Goal: Task Accomplishment & Management: Manage account settings

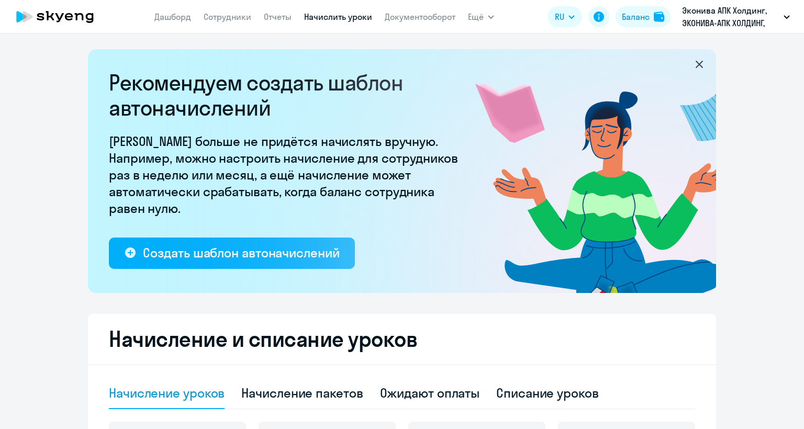
select select "10"
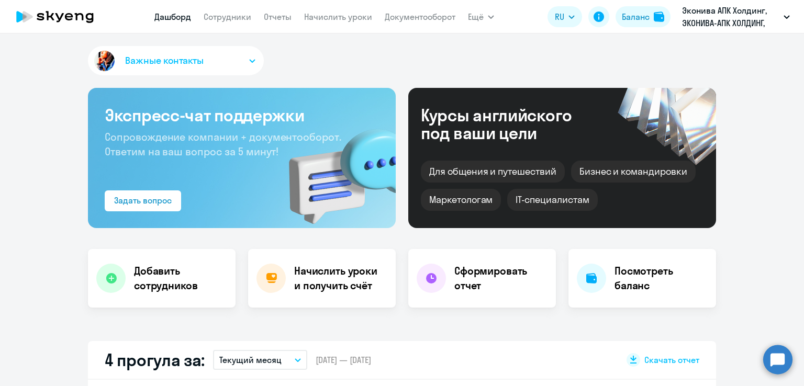
select select "30"
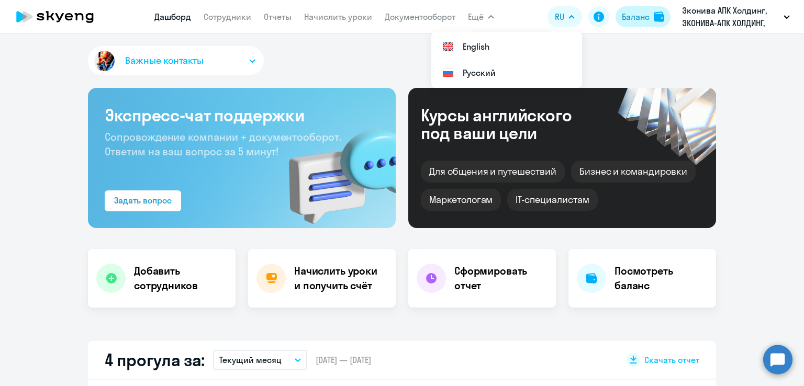
click at [642, 16] on div "Баланс" at bounding box center [636, 16] width 28 height 13
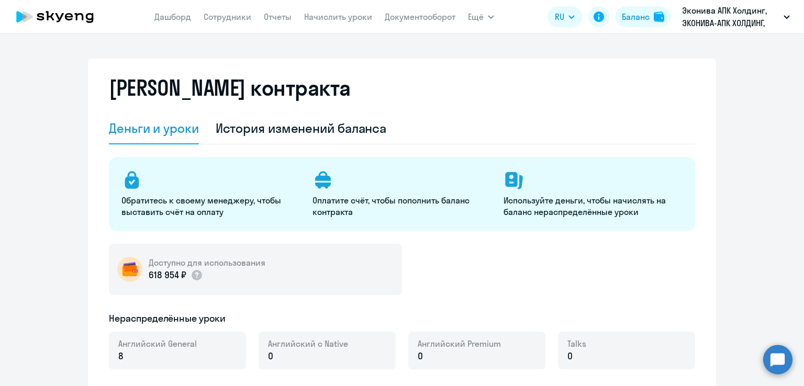
select select "english_adult_not_native_speaker"
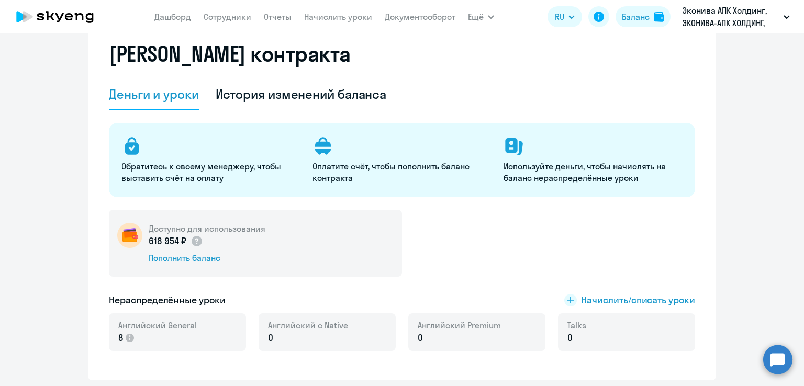
scroll to position [52, 0]
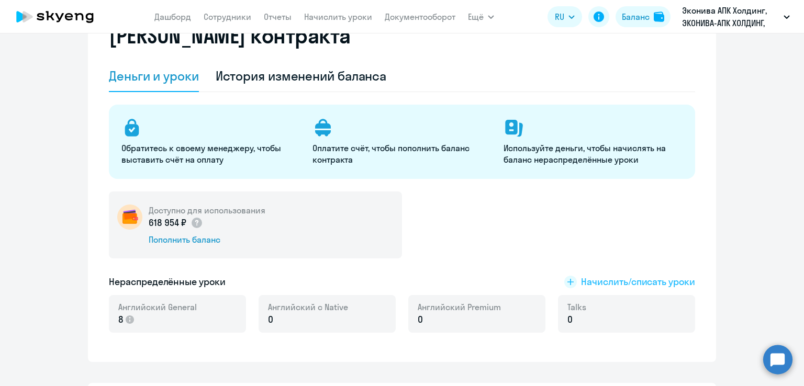
click at [582, 286] on span "Начислить/списать уроки" at bounding box center [638, 282] width 114 height 14
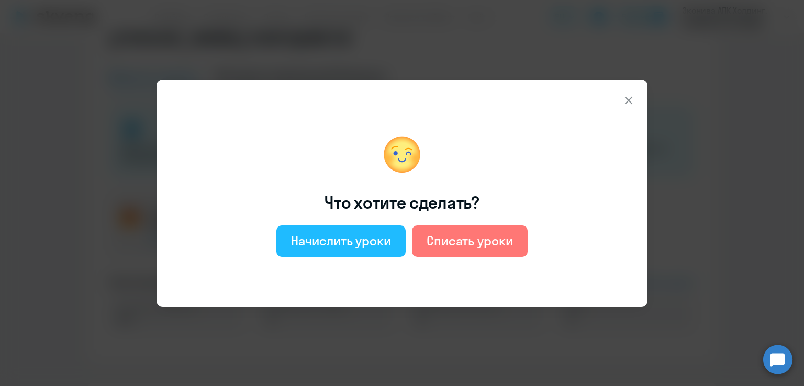
click at [347, 239] on div "Начислить уроки" at bounding box center [341, 240] width 100 height 17
select select "english_adult_not_native_speaker"
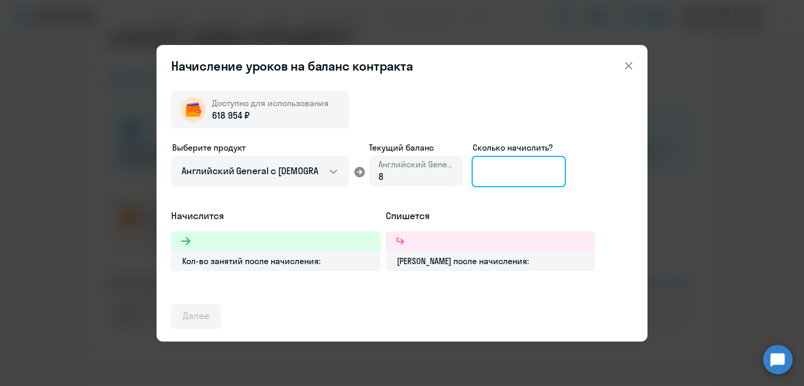
click at [492, 177] on input at bounding box center [519, 171] width 94 height 31
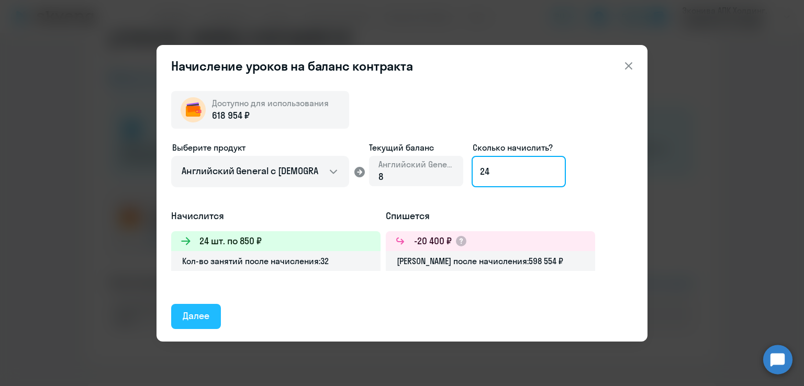
type input "24"
click at [203, 315] on div "Далее" at bounding box center [196, 316] width 27 height 14
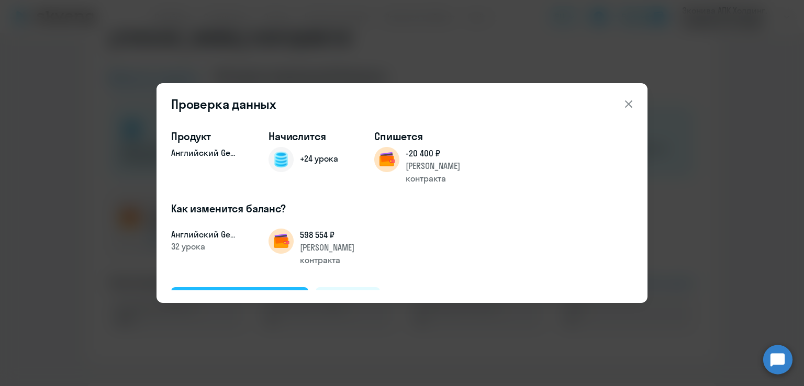
drag, startPoint x: 225, startPoint y: 289, endPoint x: 212, endPoint y: 271, distance: 22.2
click at [225, 288] on div "Продукт Английский General Начислится +24 урока Спишется -20 400 ₽ Баланс контр…" at bounding box center [402, 205] width 462 height 169
click at [211, 293] on div "Подтвердить и начислить" at bounding box center [240, 300] width 114 height 14
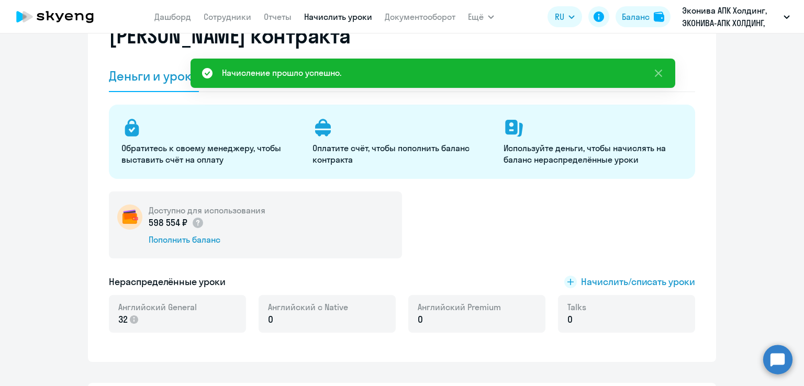
click at [342, 19] on link "Начислить уроки" at bounding box center [338, 17] width 68 height 10
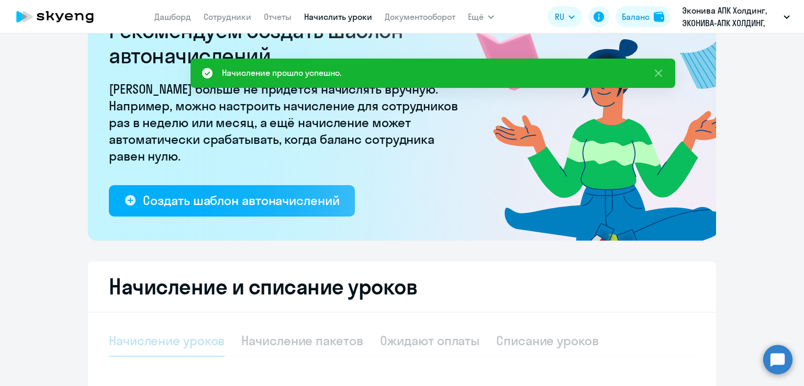
select select "10"
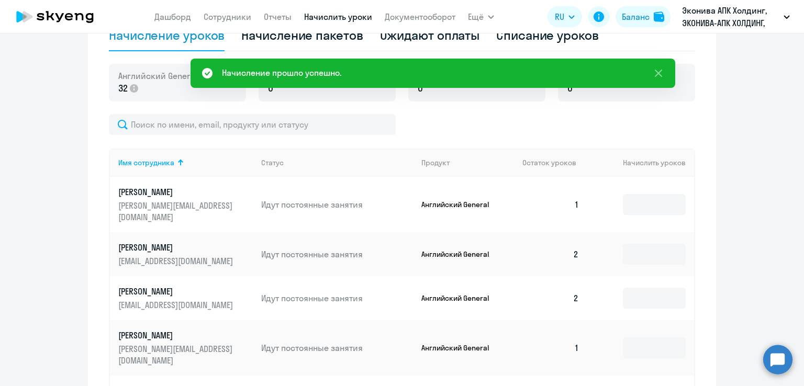
scroll to position [366, 0]
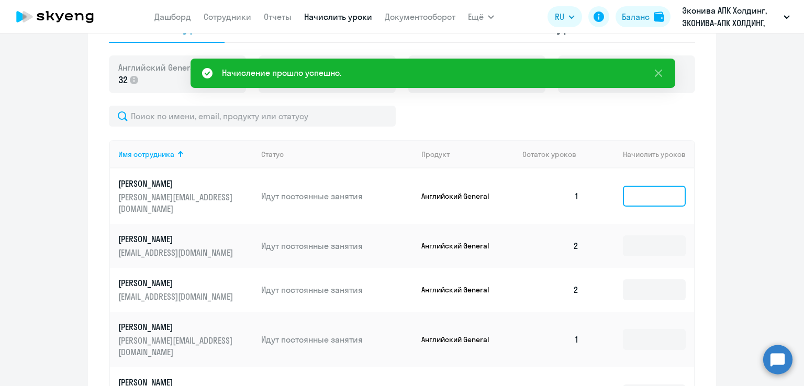
click at [641, 188] on input at bounding box center [654, 196] width 63 height 21
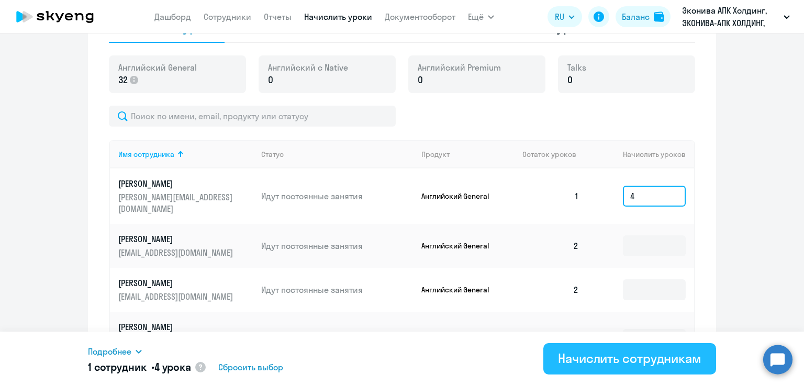
type input "4"
click at [576, 367] on button "Начислить сотрудникам" at bounding box center [629, 358] width 173 height 31
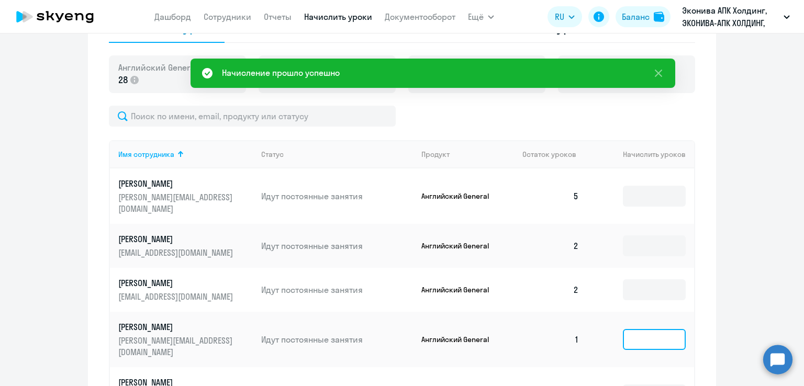
click at [623, 332] on input at bounding box center [654, 339] width 63 height 21
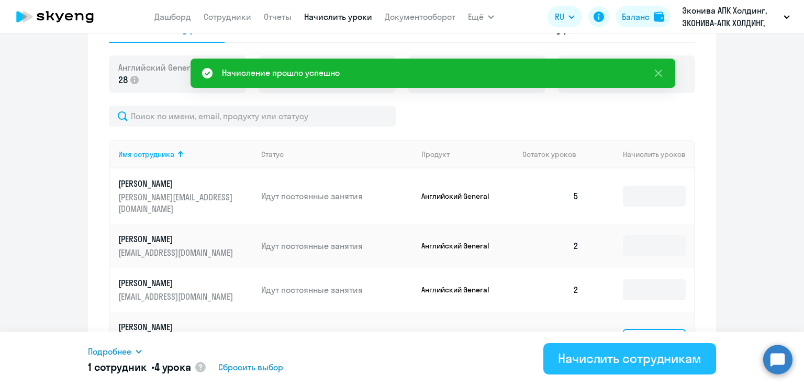
type input "4"
click at [610, 358] on div "Начислить сотрудникам" at bounding box center [629, 358] width 143 height 17
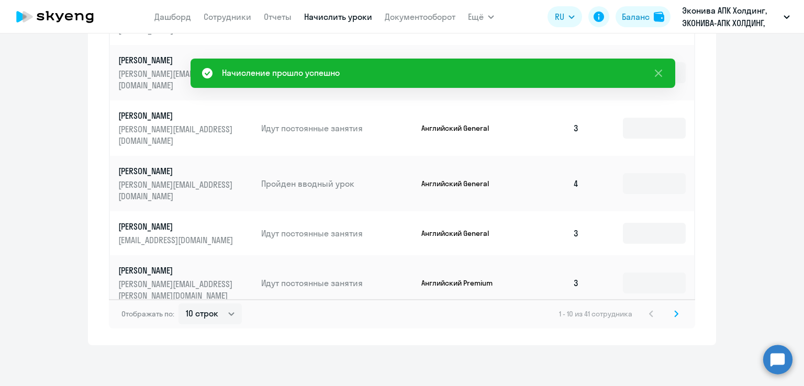
scroll to position [686, 0]
click at [678, 315] on div "Отображать по: 10 строк 30 строк 50 строк 1 - 10 из 41 сотрудника" at bounding box center [402, 312] width 586 height 29
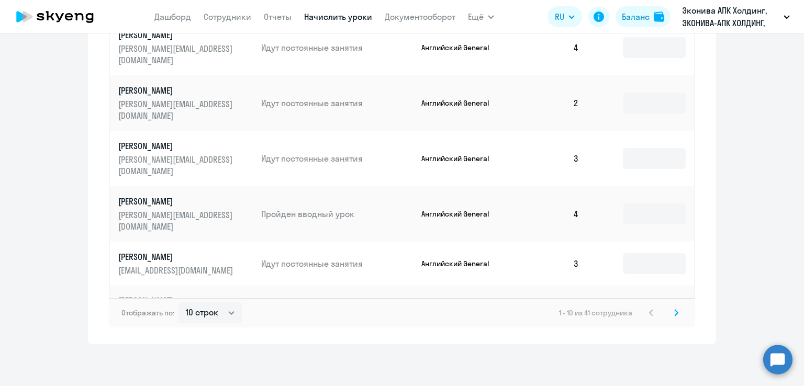
scroll to position [0, 0]
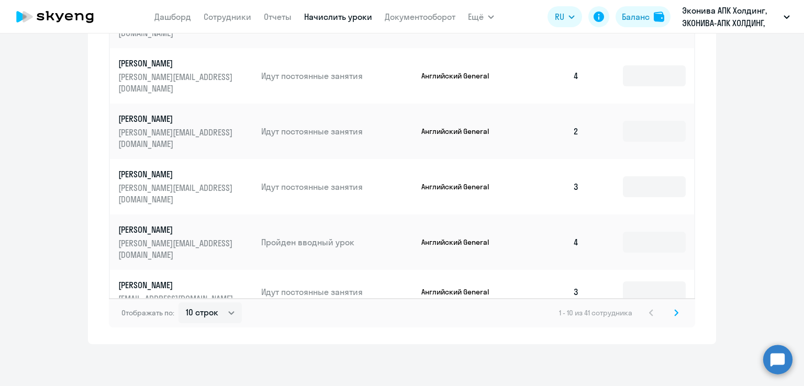
click at [674, 314] on icon at bounding box center [676, 312] width 4 height 7
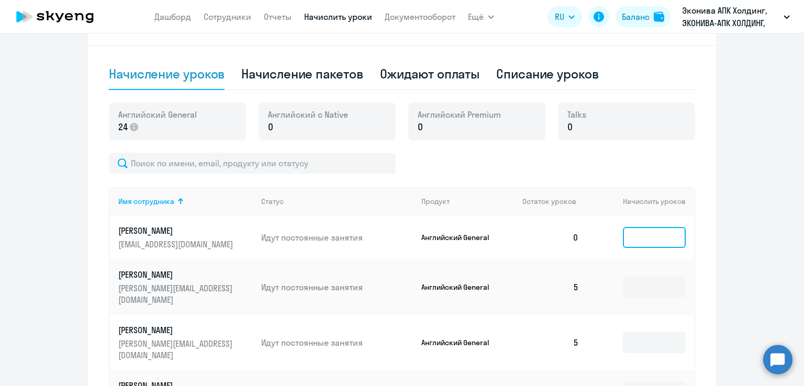
click at [628, 243] on input at bounding box center [654, 237] width 63 height 21
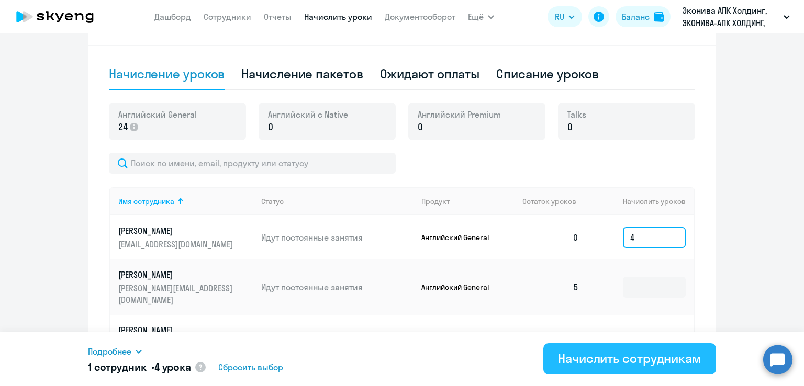
type input "4"
click at [620, 356] on div "Начислить сотрудникам" at bounding box center [629, 358] width 143 height 17
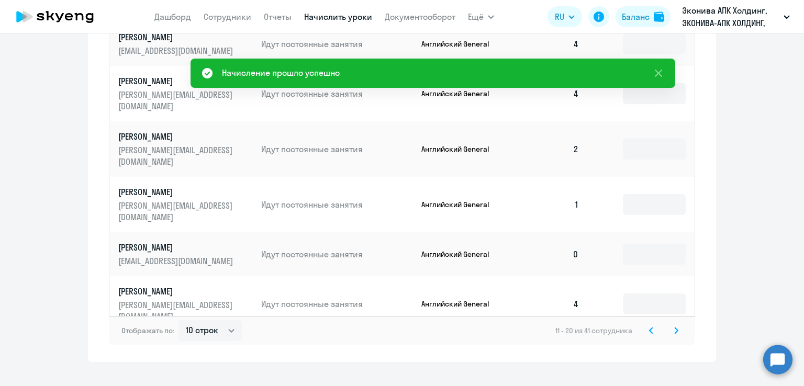
scroll to position [686, 0]
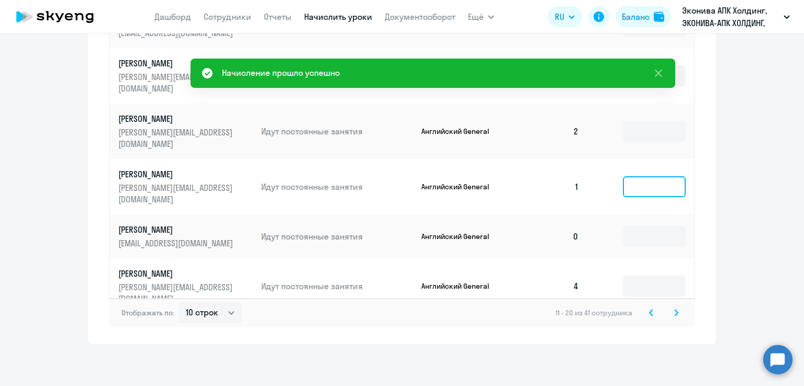
click at [624, 197] on input at bounding box center [654, 186] width 63 height 21
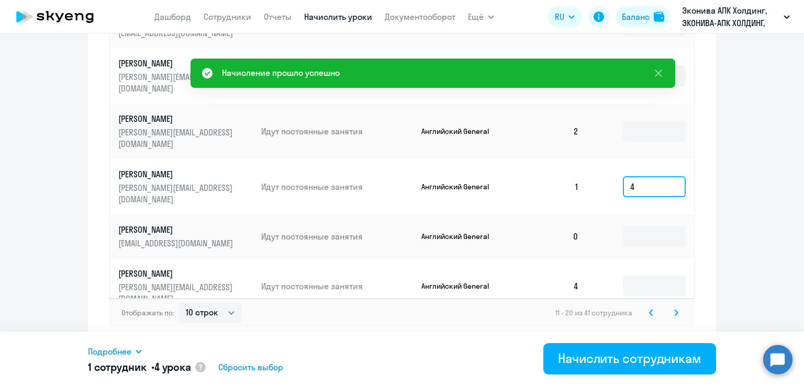
drag, startPoint x: 624, startPoint y: 212, endPoint x: 637, endPoint y: 287, distance: 75.9
click at [627, 277] on tbody "[PERSON_NAME] [PERSON_NAME][EMAIL_ADDRESS][DOMAIN_NAME] Идут постоянные занятия…" at bounding box center [402, 109] width 584 height 520
type input "4"
click at [638, 247] on input at bounding box center [654, 236] width 63 height 21
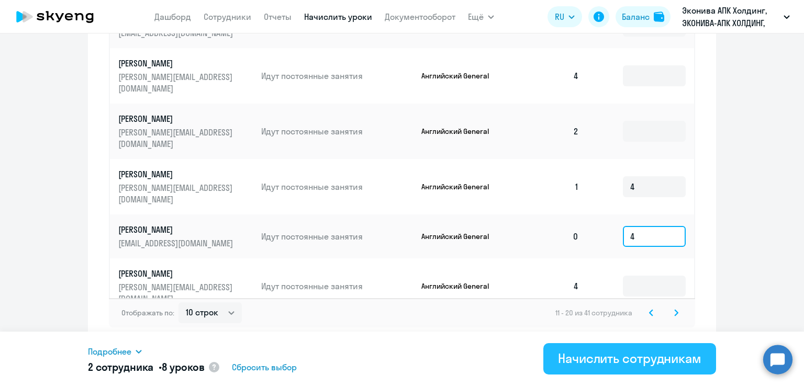
type input "4"
click at [598, 353] on div "Начислить сотрудникам" at bounding box center [629, 358] width 143 height 17
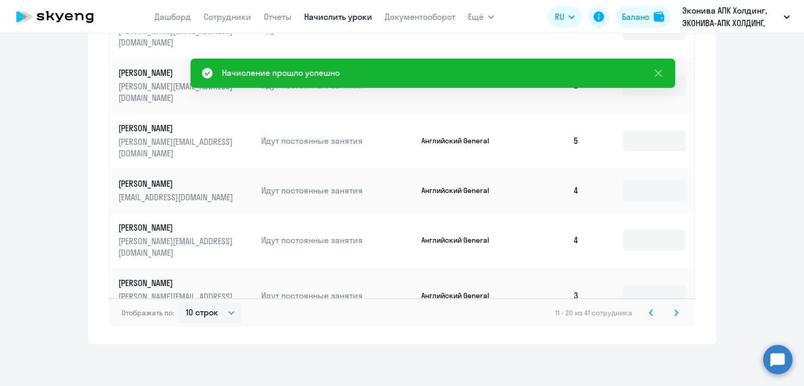
scroll to position [0, 0]
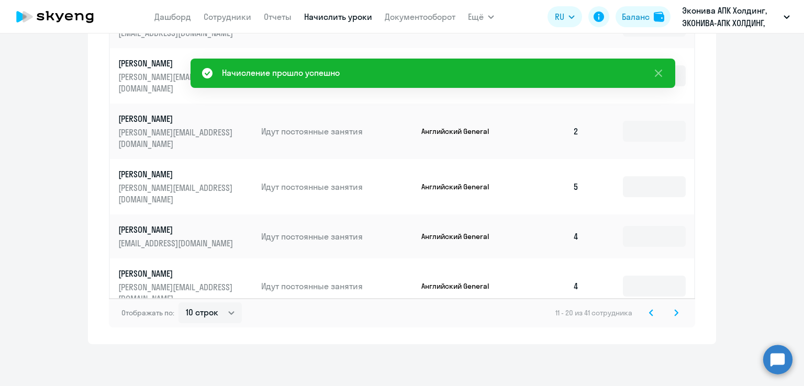
click at [676, 313] on svg-icon at bounding box center [676, 313] width 13 height 13
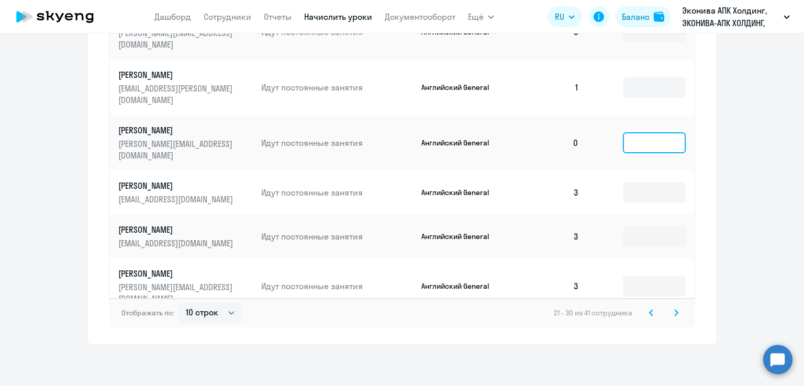
click at [626, 153] on input at bounding box center [654, 142] width 63 height 21
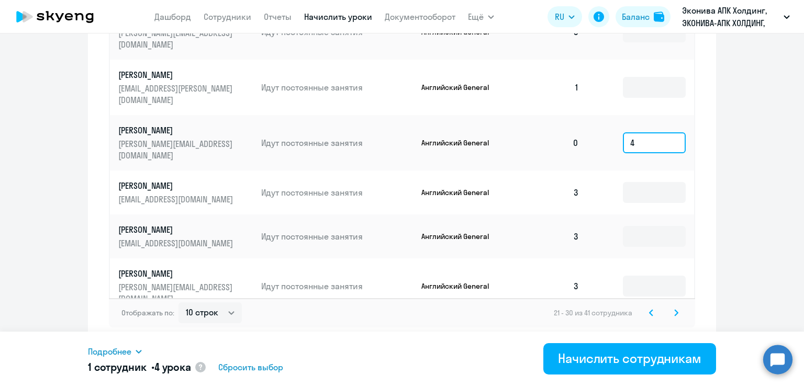
type input "4"
click at [588, 380] on div "Подробнее Имя сотрудника Продукт Начислить уроков [PERSON_NAME] General 4 1 сот…" at bounding box center [402, 359] width 628 height 54
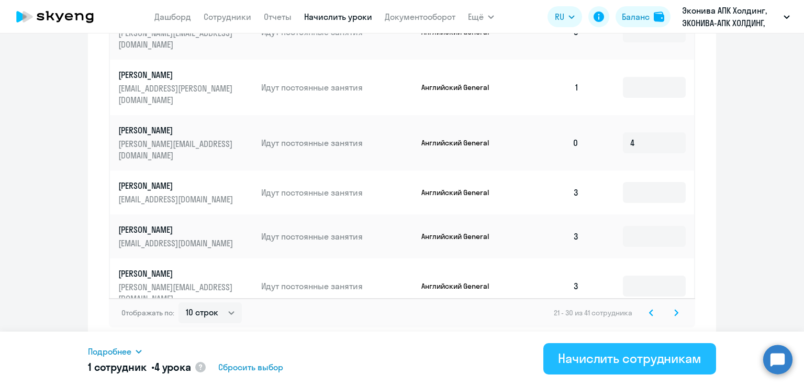
click at [588, 367] on button "Начислить сотрудникам" at bounding box center [629, 358] width 173 height 31
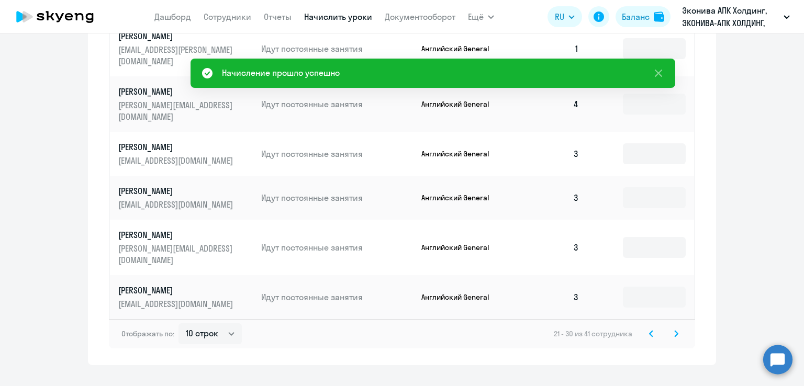
scroll to position [686, 0]
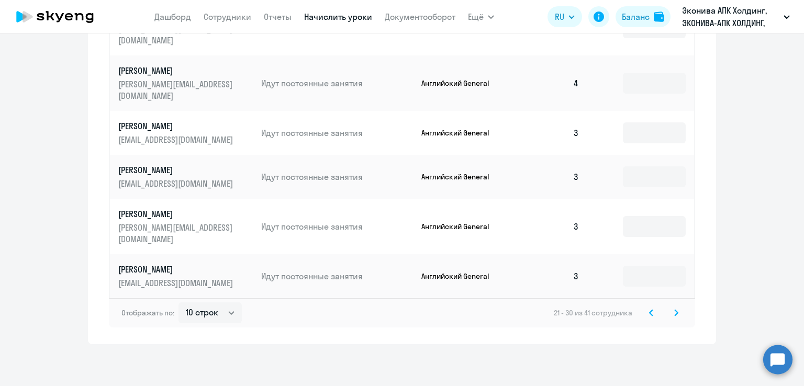
click at [674, 317] on svg-icon at bounding box center [676, 313] width 13 height 13
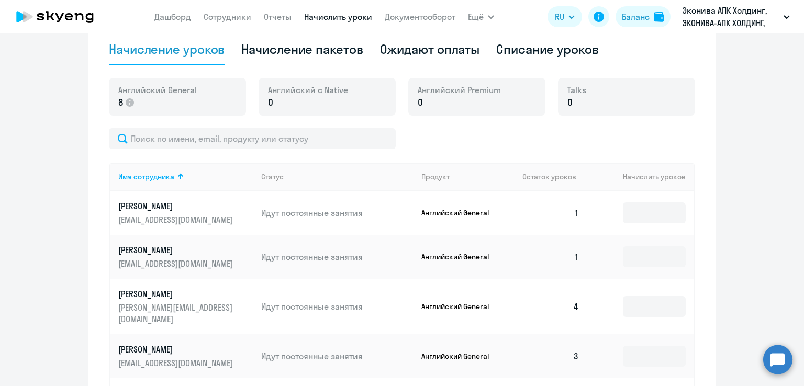
scroll to position [319, 0]
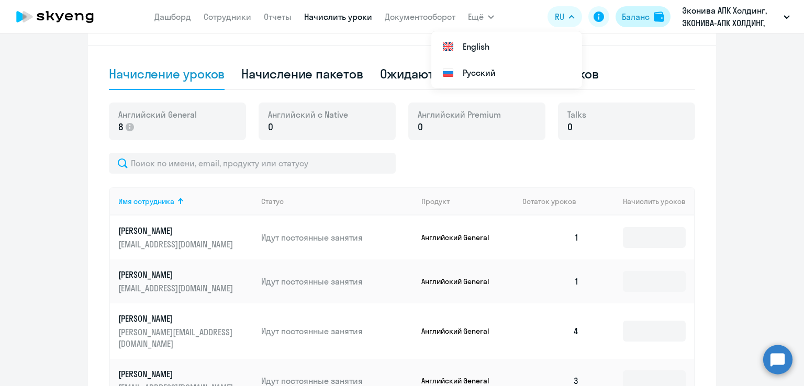
click at [652, 24] on button "Баланс" at bounding box center [643, 16] width 55 height 21
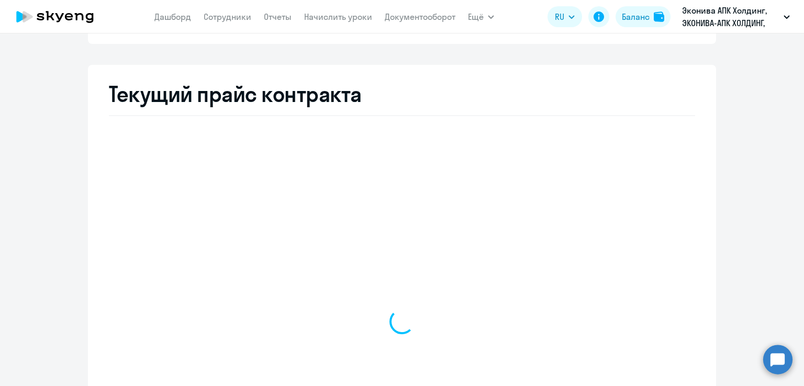
select select "english_adult_not_native_speaker"
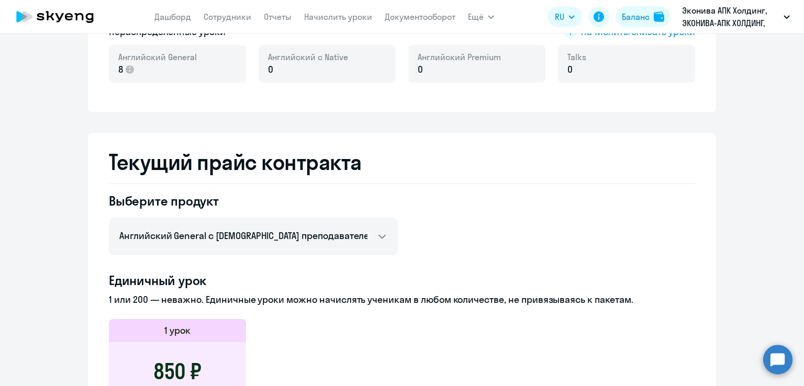
scroll to position [41, 0]
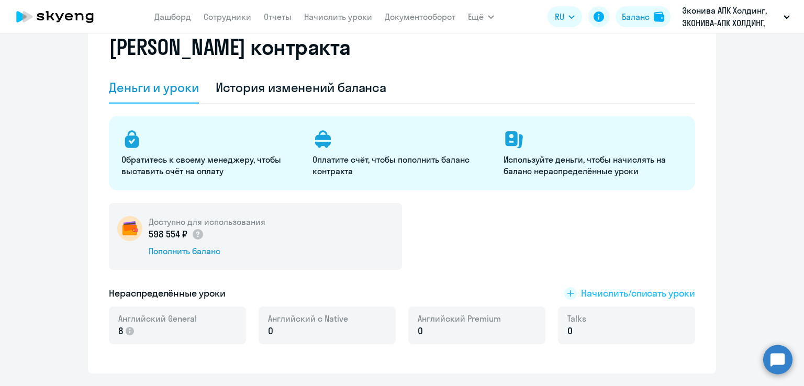
click at [596, 297] on span "Начислить/списать уроки" at bounding box center [638, 294] width 114 height 14
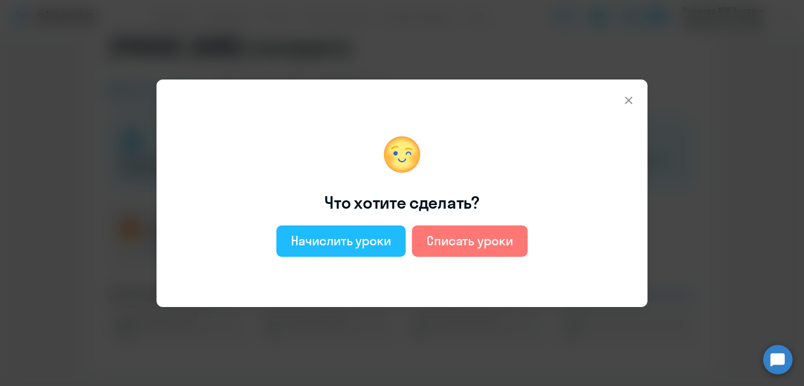
click at [367, 238] on div "Начислить уроки" at bounding box center [341, 240] width 100 height 17
select select "english_adult_not_native_speaker"
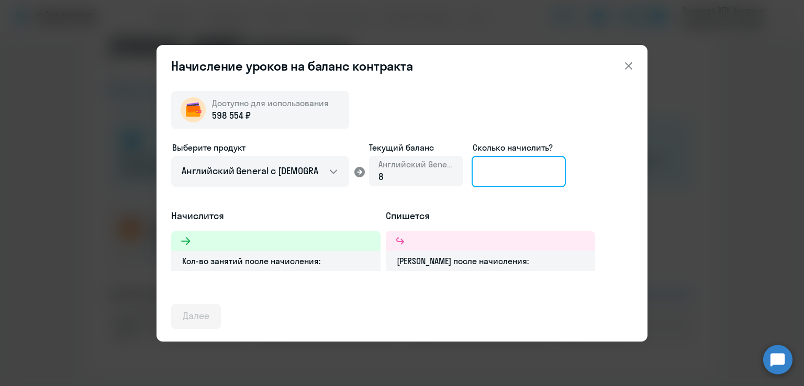
click at [500, 174] on input at bounding box center [519, 171] width 94 height 31
type input "2"
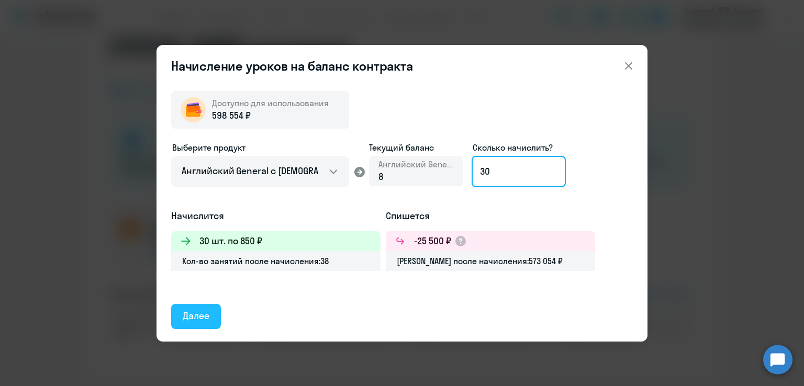
type input "30"
click at [194, 315] on div "Далее" at bounding box center [196, 316] width 27 height 14
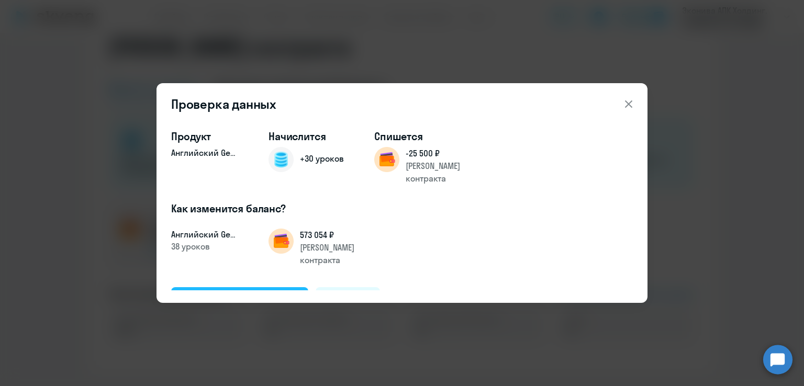
click at [255, 293] on div "Подтвердить и начислить" at bounding box center [240, 300] width 114 height 14
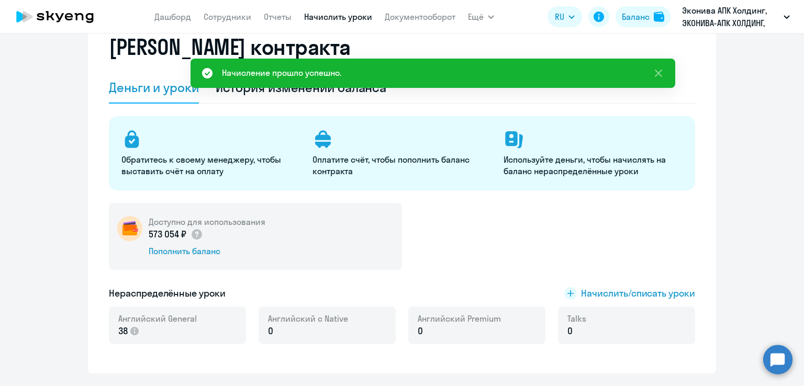
click at [315, 13] on link "Начислить уроки" at bounding box center [338, 17] width 68 height 10
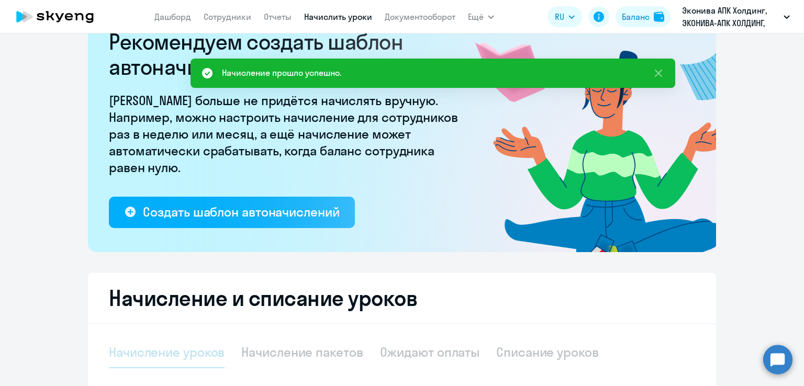
select select "10"
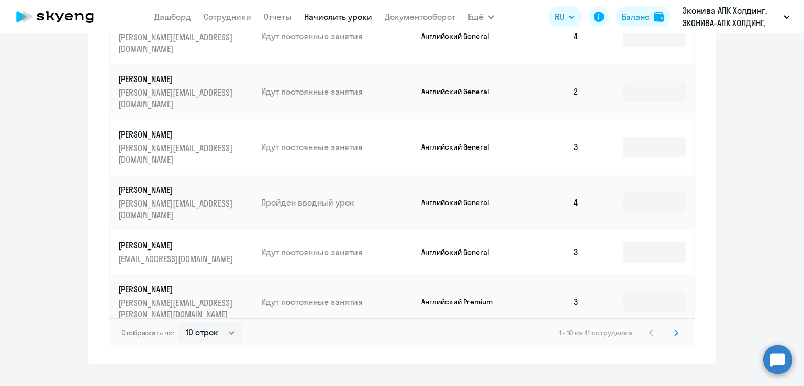
scroll to position [669, 0]
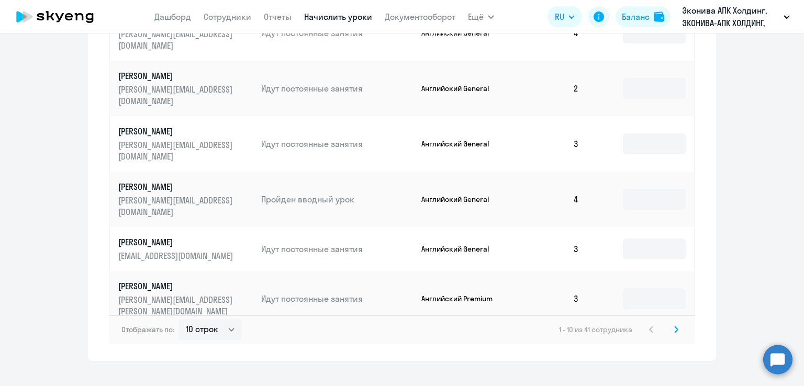
click at [671, 325] on svg-icon at bounding box center [676, 329] width 13 height 13
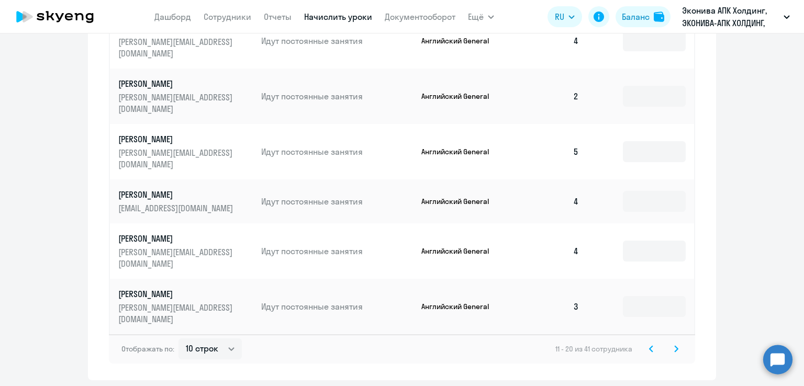
scroll to position [686, 0]
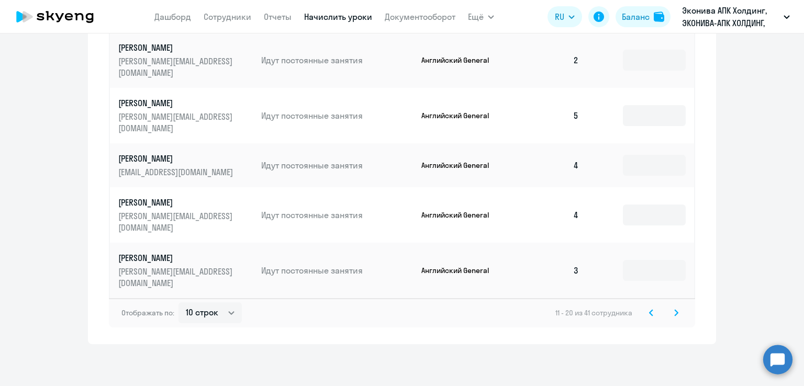
click at [675, 311] on svg-icon at bounding box center [676, 313] width 13 height 13
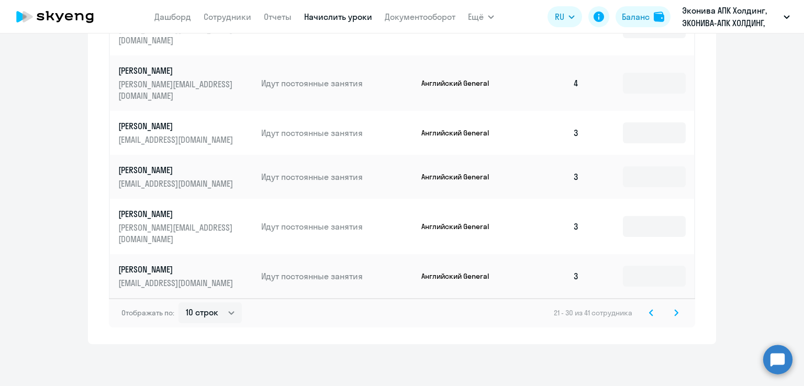
click at [675, 313] on icon at bounding box center [676, 313] width 3 height 6
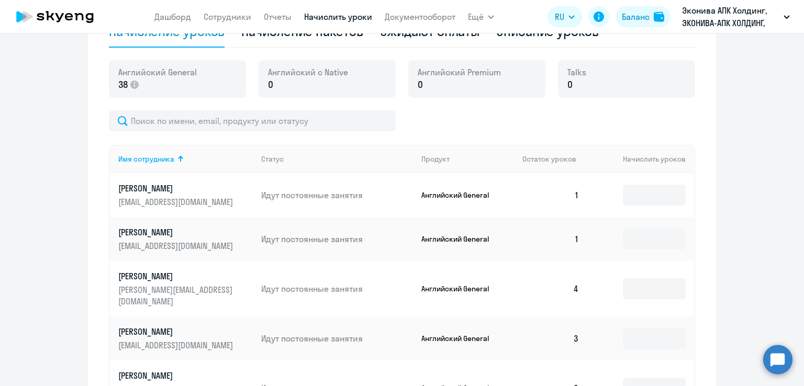
scroll to position [319, 0]
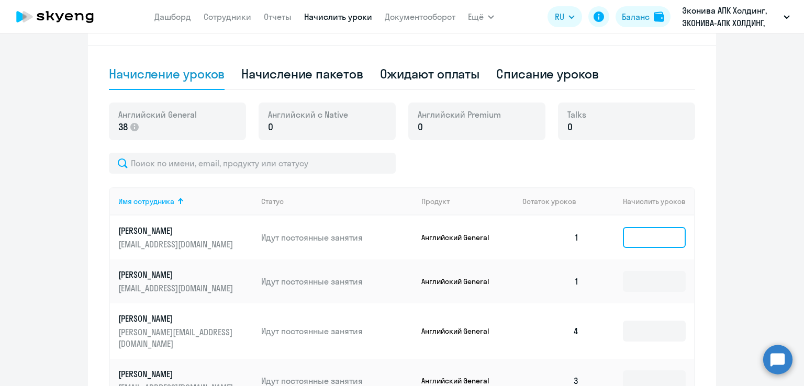
click at [624, 241] on input at bounding box center [654, 237] width 63 height 21
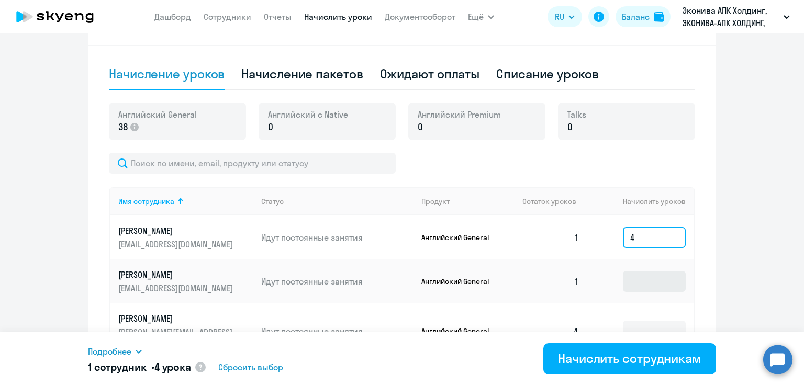
type input "4"
click at [645, 292] on input at bounding box center [654, 281] width 63 height 21
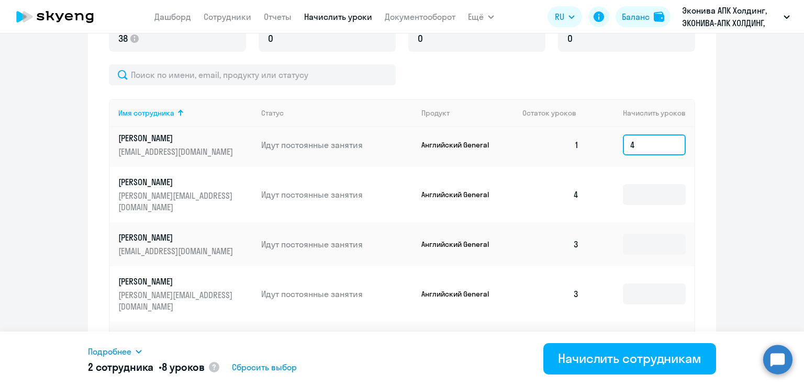
scroll to position [424, 0]
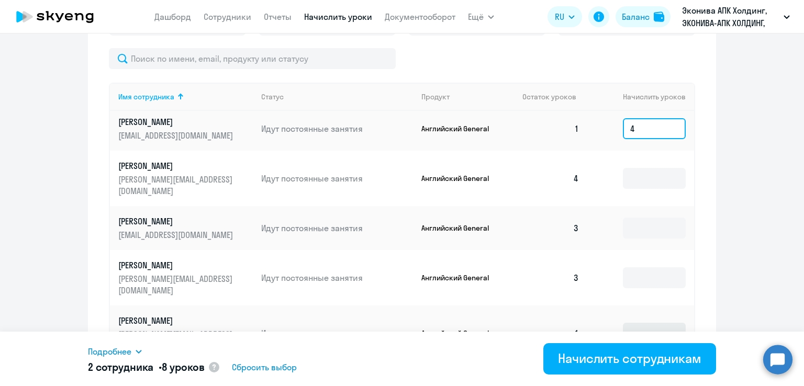
type input "4"
click at [626, 323] on input at bounding box center [654, 333] width 63 height 21
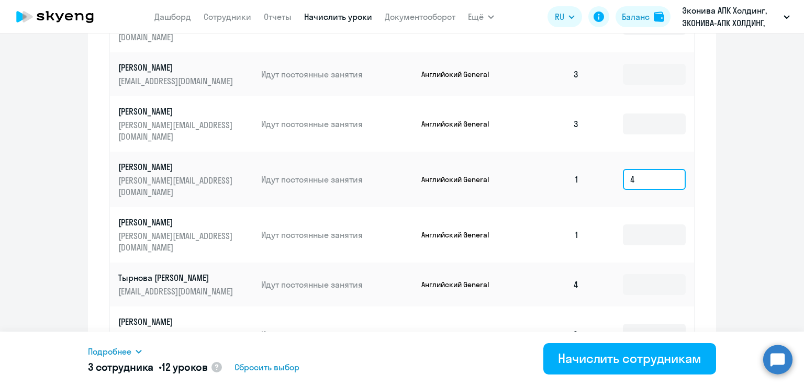
scroll to position [581, 0]
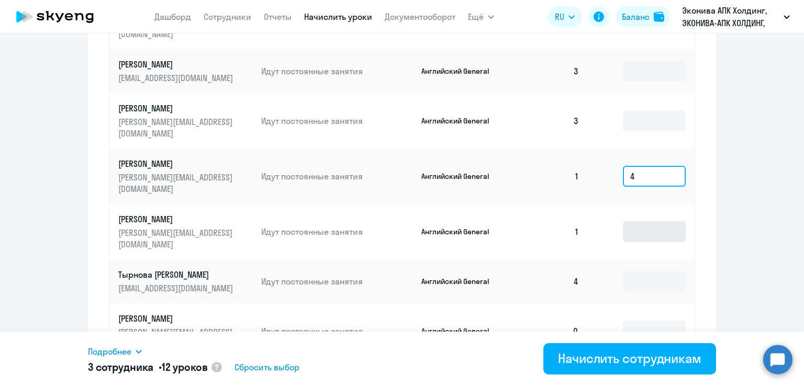
type input "4"
click at [627, 221] on input at bounding box center [654, 231] width 63 height 21
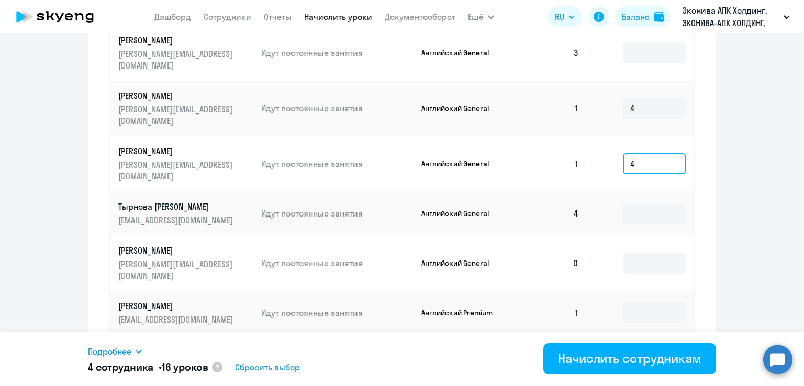
scroll to position [686, 0]
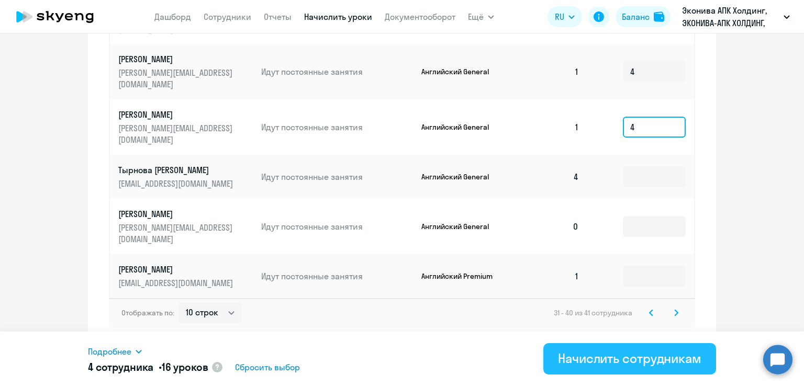
type input "4"
click at [583, 365] on div "Начислить сотрудникам" at bounding box center [629, 358] width 143 height 17
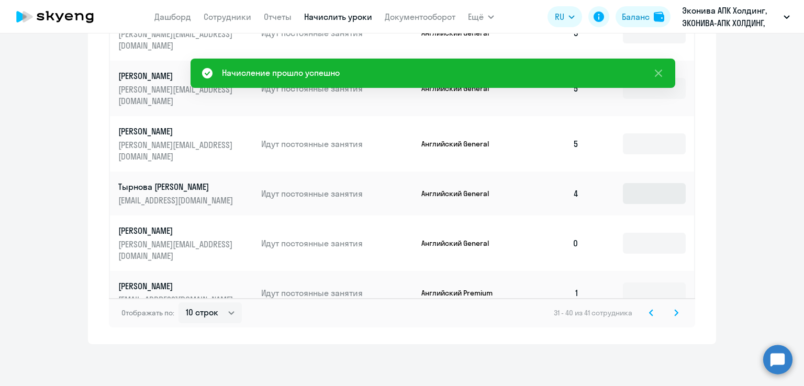
scroll to position [0, 0]
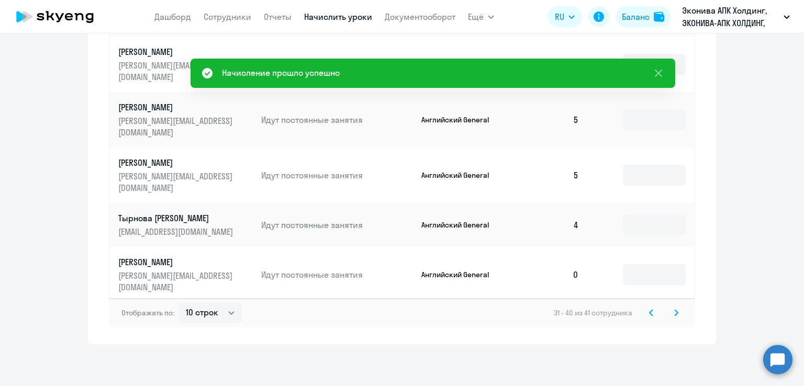
click at [674, 317] on svg-icon at bounding box center [676, 313] width 13 height 13
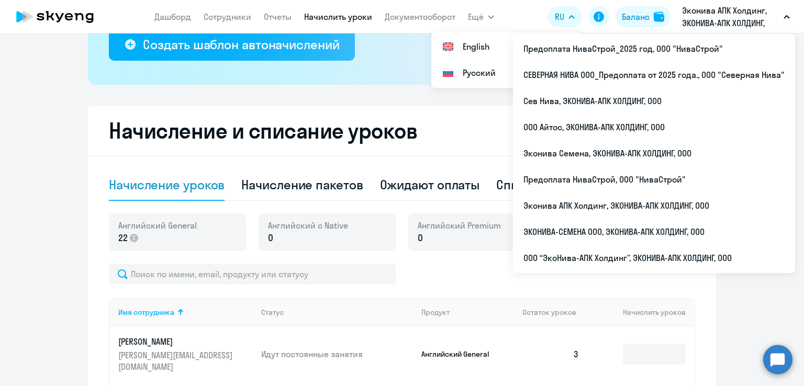
click at [719, 18] on p "Эконива АПК Холдинг, ЭКОНИВА-АПК ХОЛДИНГ, ООО" at bounding box center [730, 16] width 97 height 25
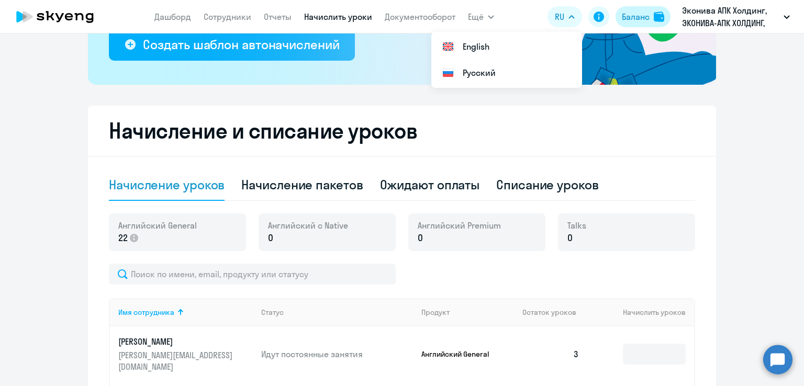
click at [653, 21] on button "Баланс" at bounding box center [643, 16] width 55 height 21
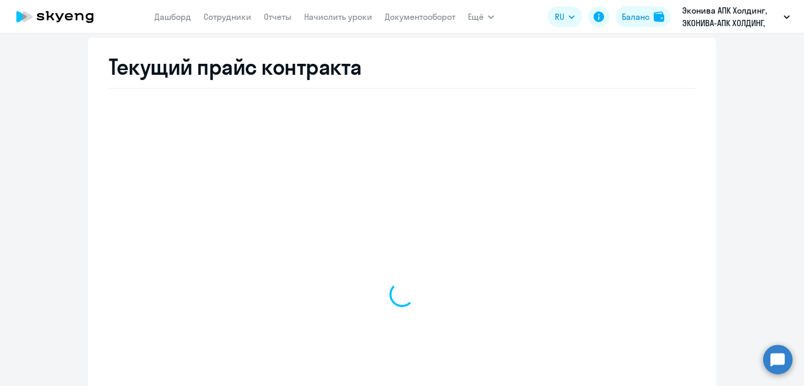
select select "english_adult_not_native_speaker"
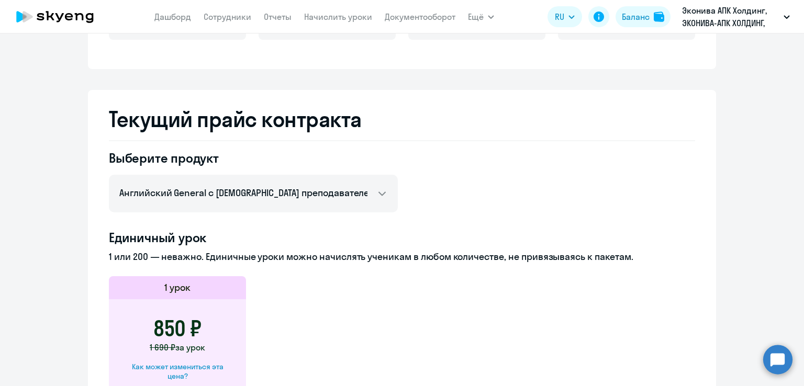
scroll to position [149, 0]
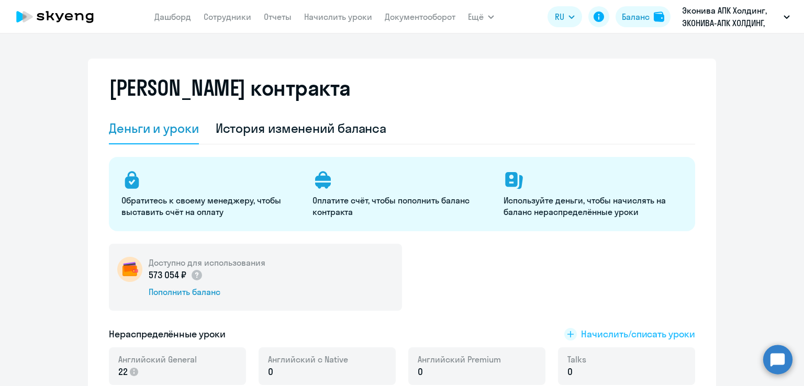
click at [587, 331] on span "Начислить/списать уроки" at bounding box center [638, 335] width 114 height 14
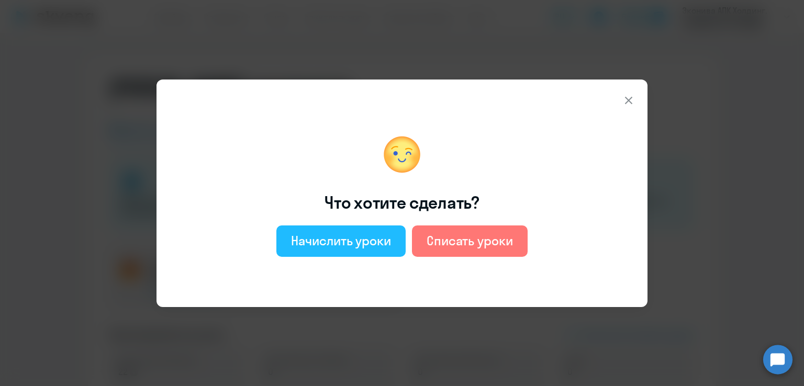
click at [366, 240] on div "Начислить уроки" at bounding box center [341, 240] width 100 height 17
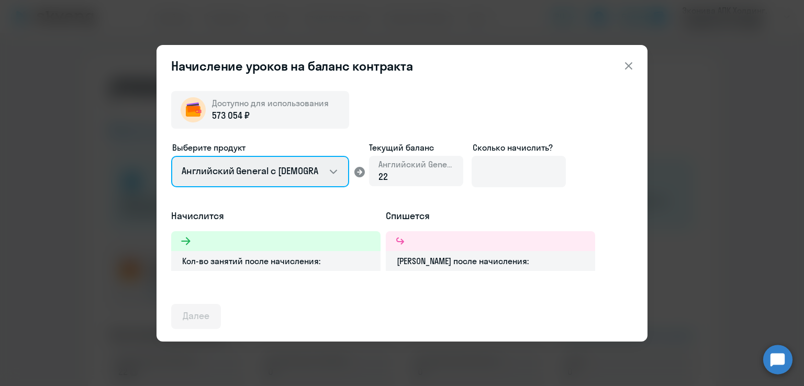
click at [331, 171] on select "Английский General с [DEMOGRAPHIC_DATA] преподавателем Английский General с [DE…" at bounding box center [260, 171] width 178 height 31
select select "english_adult_not_native_speaker_premium"
click at [171, 156] on select "Английский General с [DEMOGRAPHIC_DATA] преподавателем Английский General с [DE…" at bounding box center [260, 171] width 178 height 31
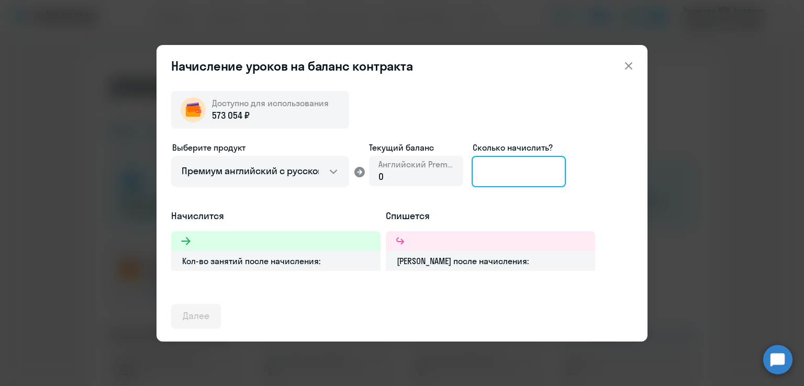
click at [537, 166] on input at bounding box center [519, 171] width 94 height 31
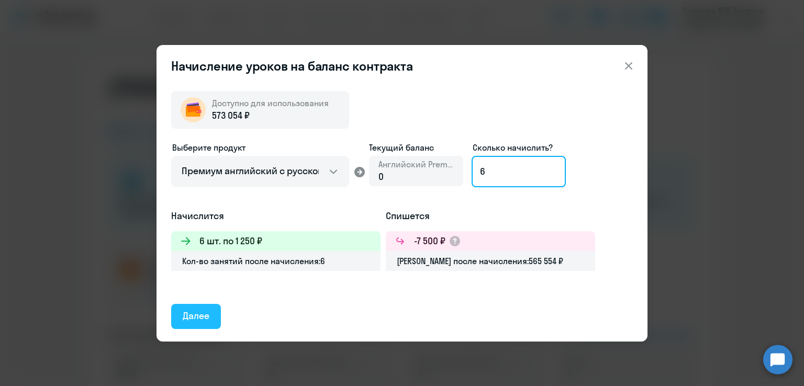
type input "6"
click at [206, 322] on div "Далее" at bounding box center [196, 316] width 27 height 14
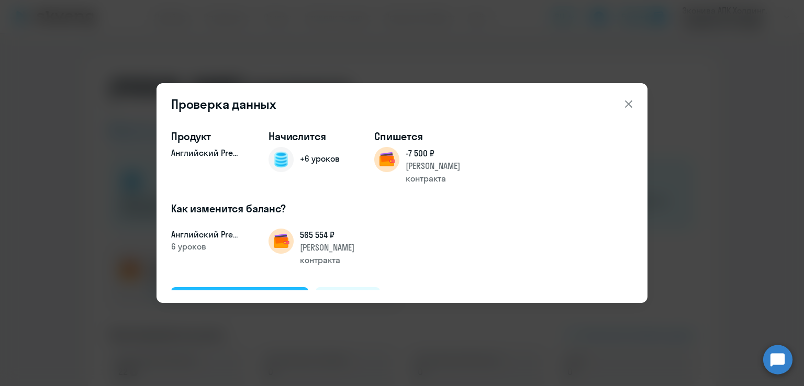
click at [245, 293] on div "Подтвердить и начислить" at bounding box center [240, 300] width 114 height 14
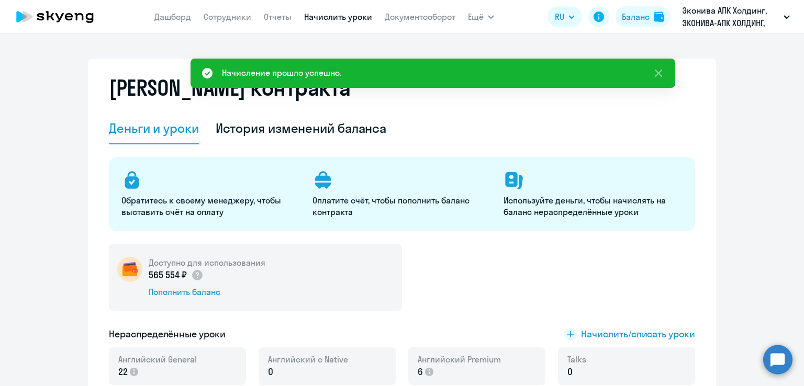
click at [330, 19] on link "Начислить уроки" at bounding box center [338, 17] width 68 height 10
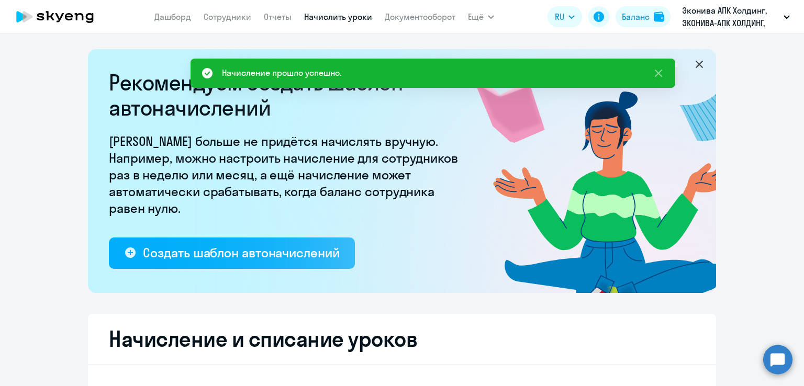
select select "10"
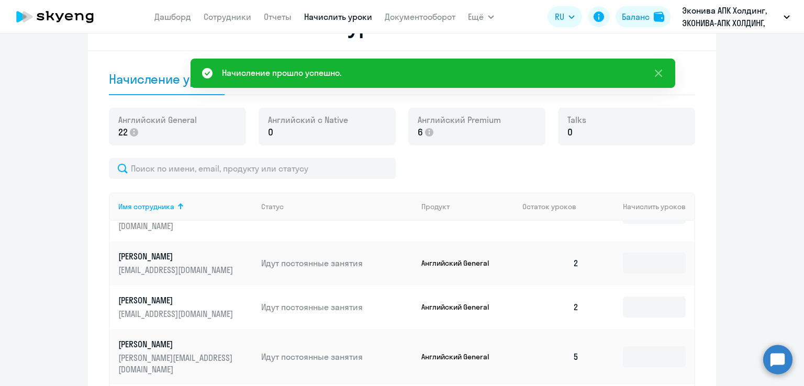
scroll to position [60, 0]
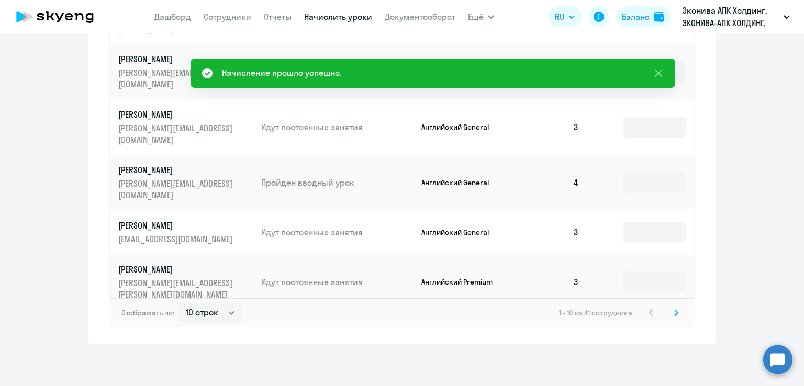
click at [674, 315] on icon at bounding box center [676, 312] width 4 height 7
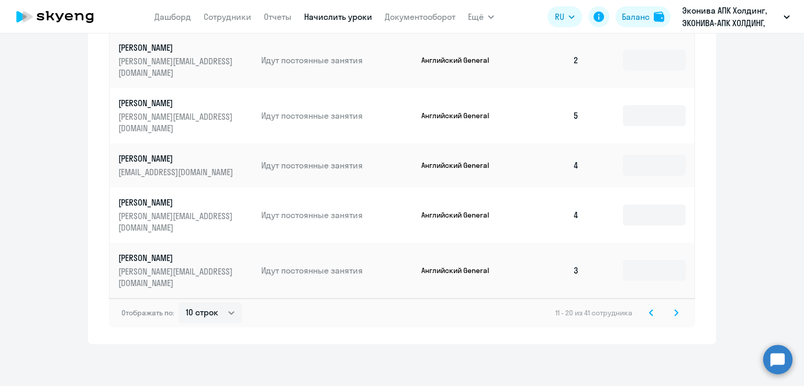
click at [675, 310] on icon at bounding box center [676, 313] width 3 height 6
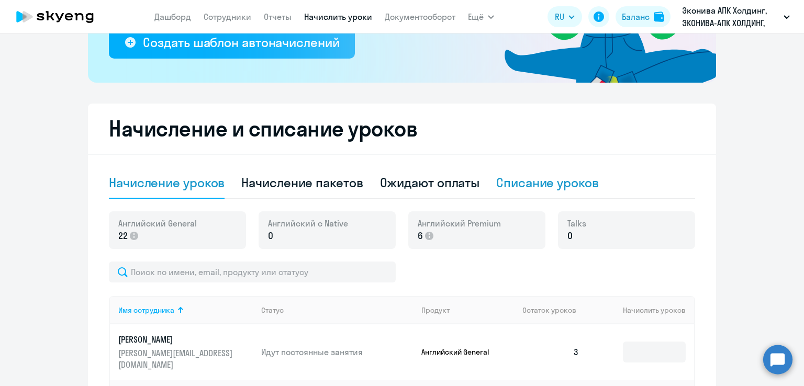
scroll to position [319, 0]
